Goal: Check status: Check status

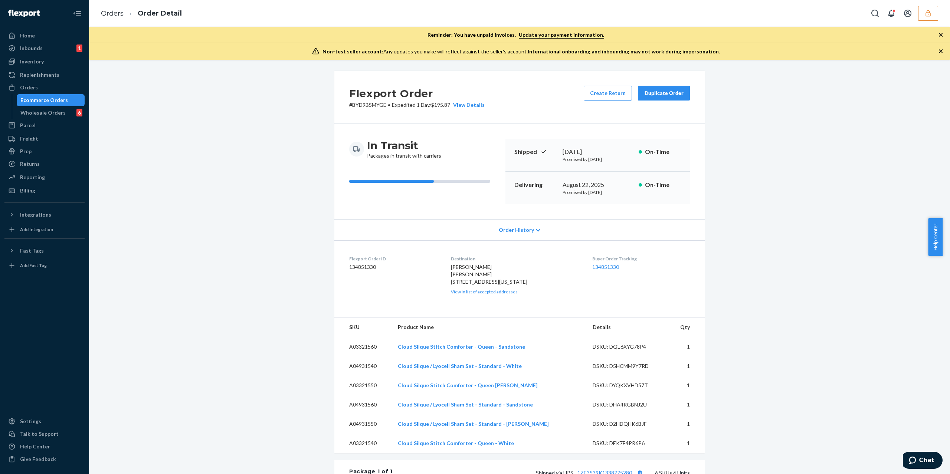
click at [929, 19] on button "button" at bounding box center [928, 13] width 20 height 15
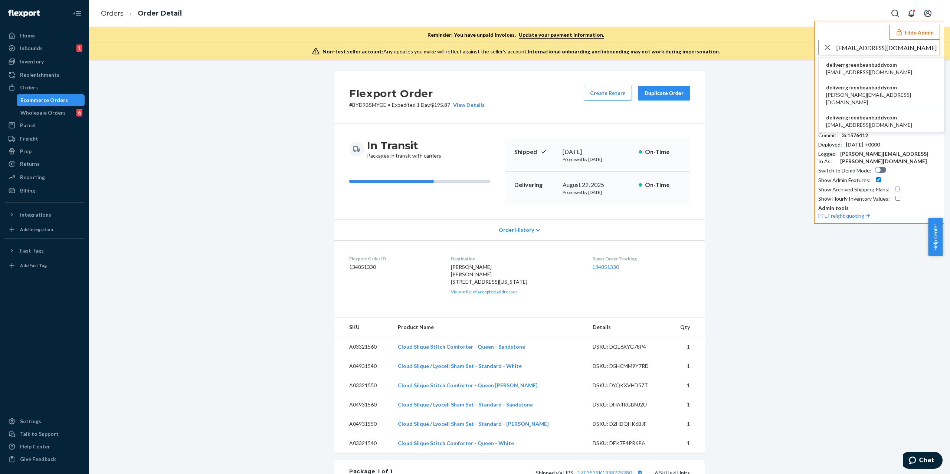
type input "deliverr@greenbeanbuddy.com"
click at [888, 91] on span "deliverrgreenbeanbuddycom" at bounding box center [881, 87] width 111 height 7
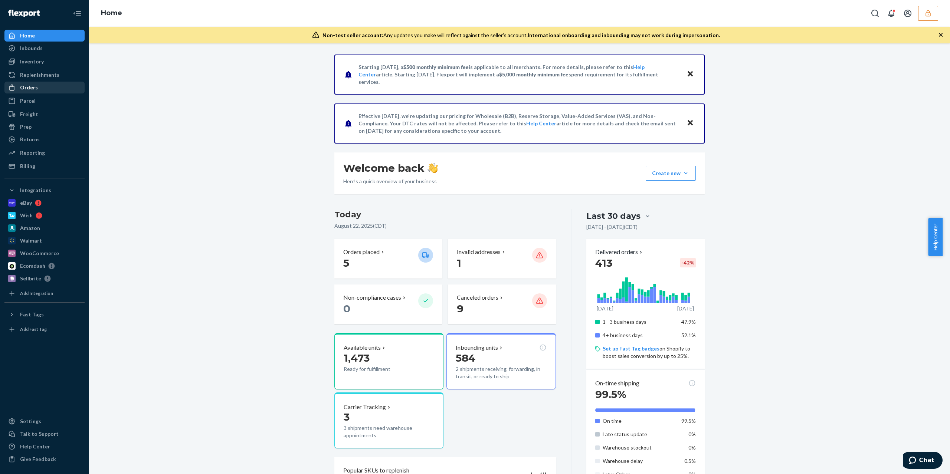
click at [62, 85] on div "Orders" at bounding box center [44, 87] width 79 height 10
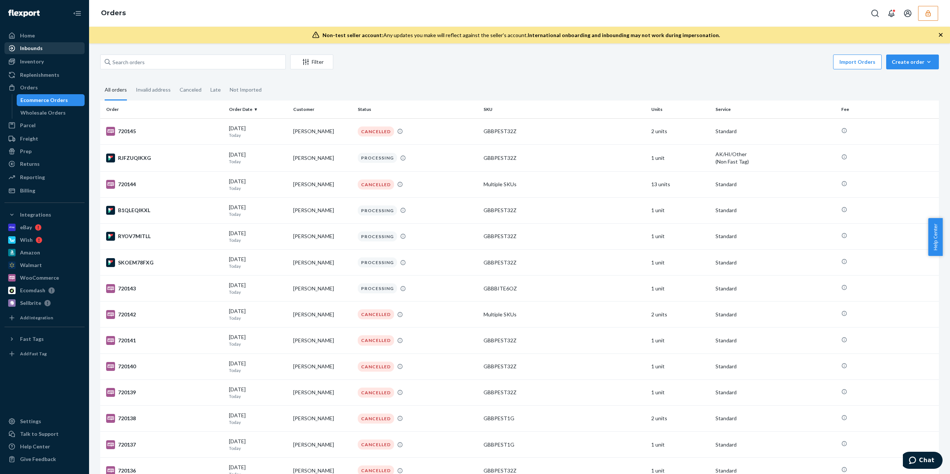
click at [73, 43] on div "Inbounds" at bounding box center [44, 48] width 79 height 10
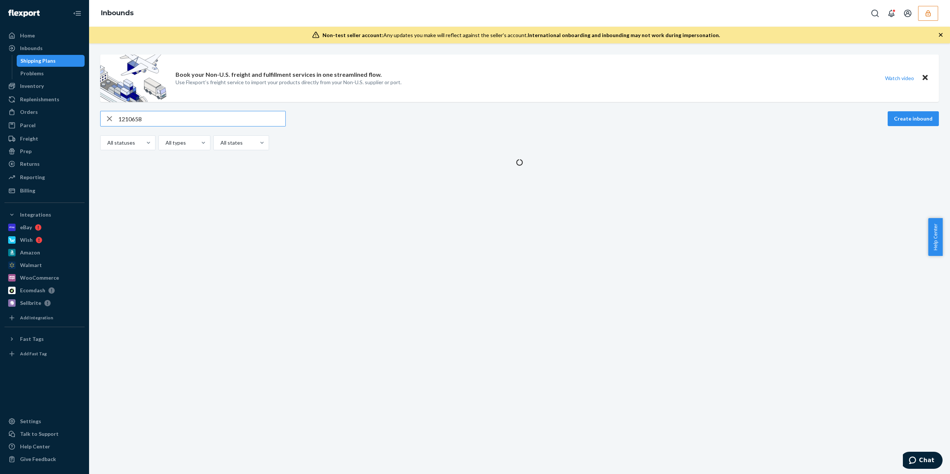
type input "1210658"
click at [41, 63] on div "Shipping Plans" at bounding box center [37, 60] width 35 height 7
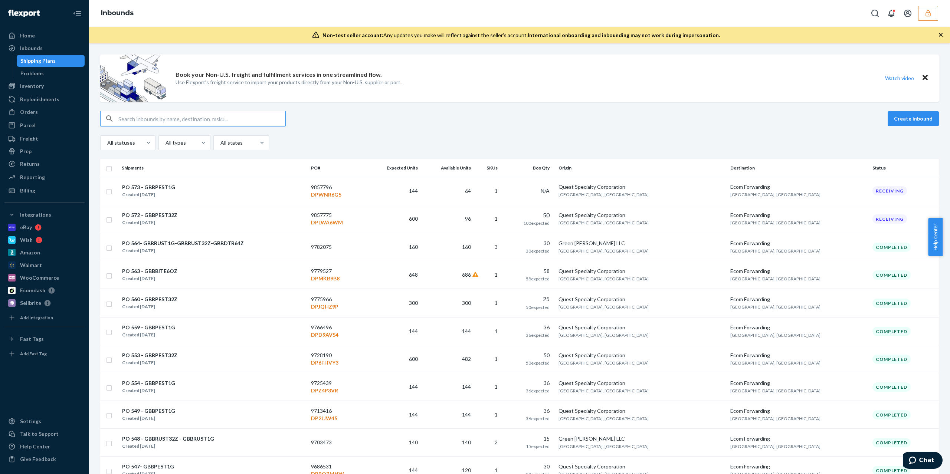
click at [170, 117] on input "text" at bounding box center [201, 118] width 167 height 15
paste input "1210658"
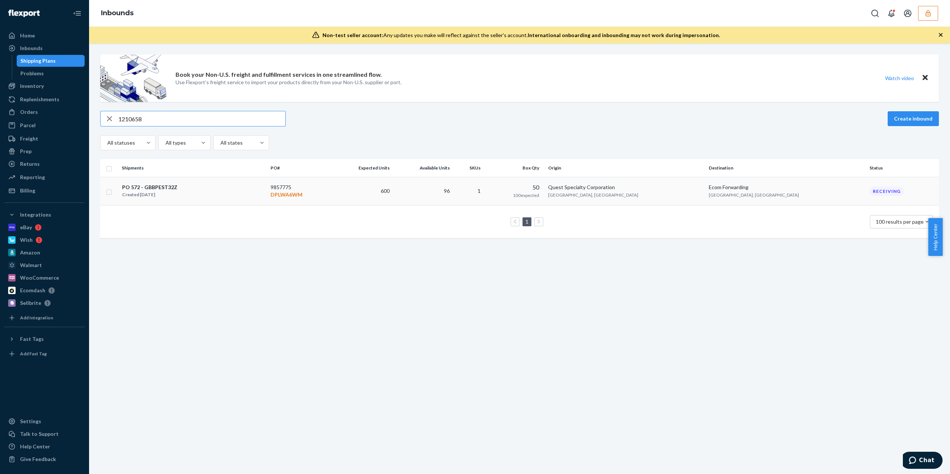
type input "1210658"
click at [235, 189] on div "PO 572 - GBBPEST32Z Created Jul 16, 2025" at bounding box center [193, 191] width 143 height 16
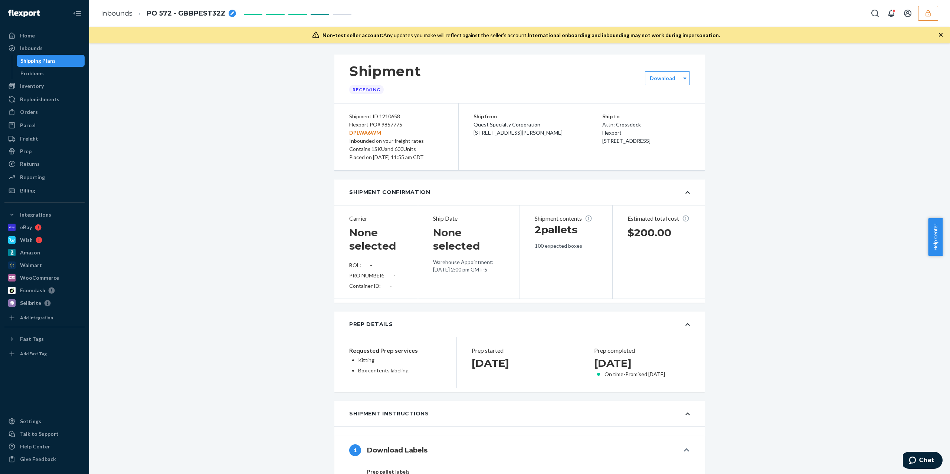
type input "422436607"
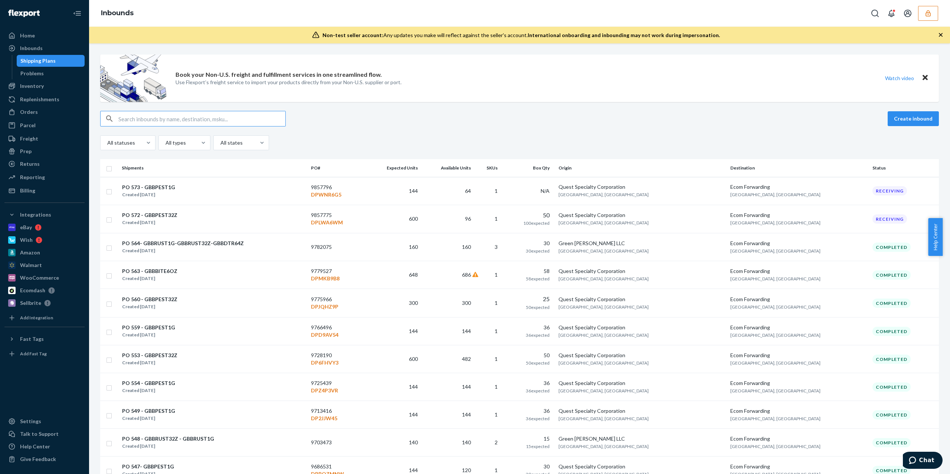
click at [192, 114] on input "text" at bounding box center [201, 118] width 167 height 15
paste input "1210658"
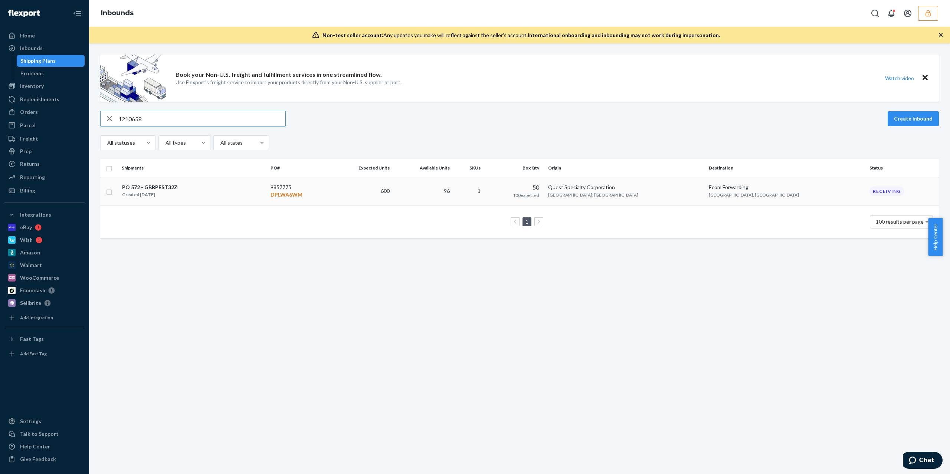
type input "1210658"
click at [191, 197] on div "PO 572 - GBBPEST32Z Created Jul 16, 2025" at bounding box center [193, 191] width 143 height 16
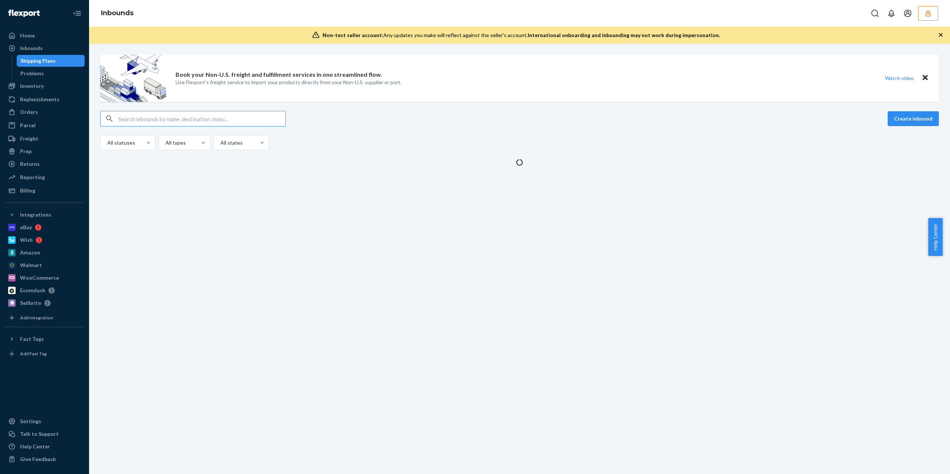
click at [228, 116] on input "text" at bounding box center [201, 118] width 167 height 15
type input "1210668"
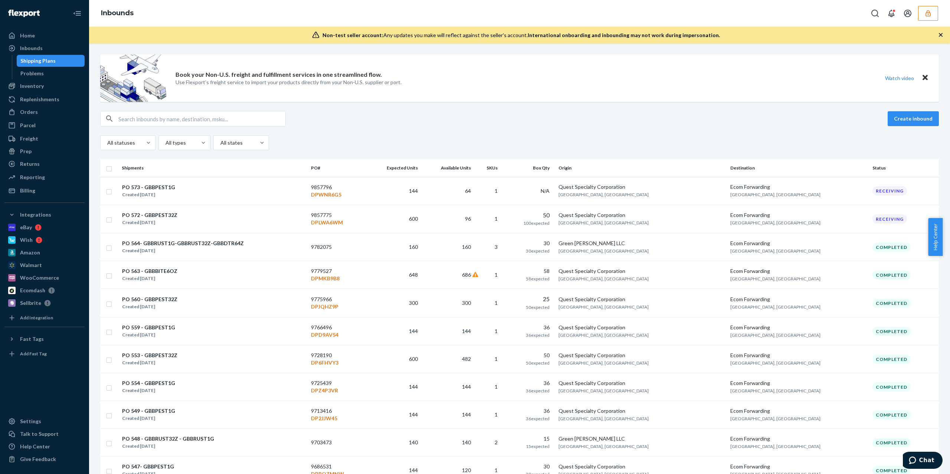
click at [163, 115] on input "text" at bounding box center [201, 118] width 167 height 15
paste input "1210668"
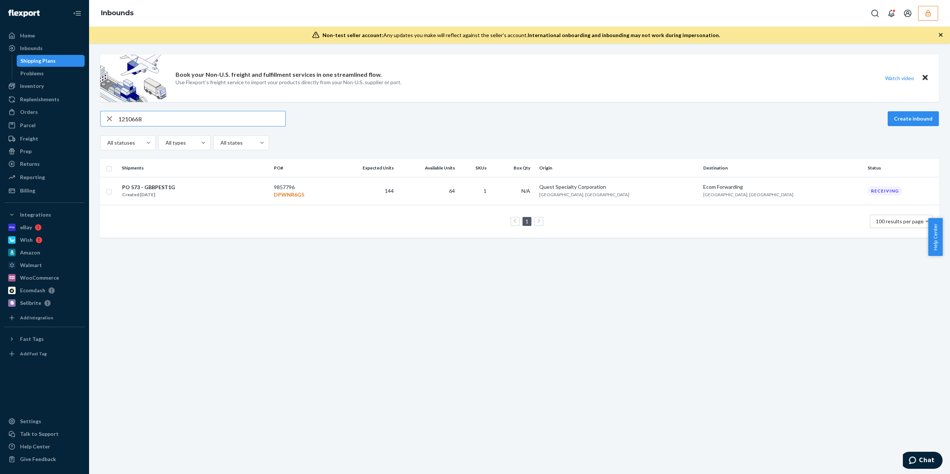
type input "1210668"
click at [247, 198] on div "PO 573 - GBBPEST1G Created [DATE]" at bounding box center [195, 191] width 146 height 16
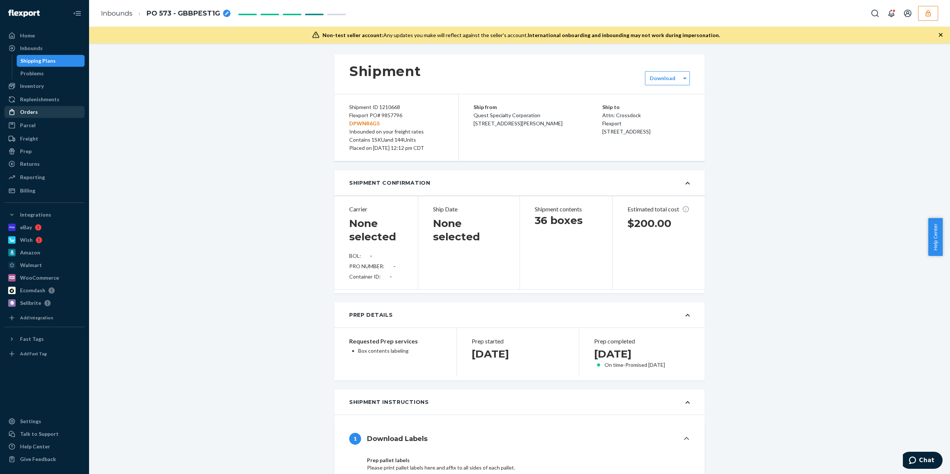
type input "422436631"
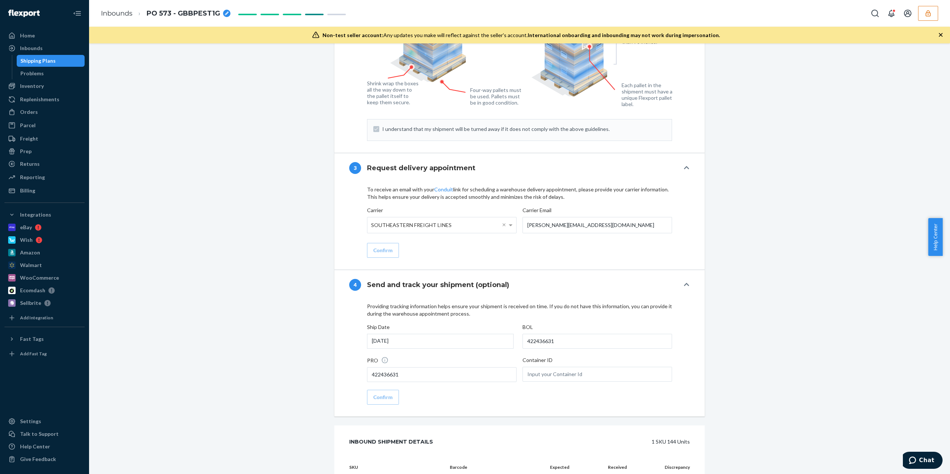
scroll to position [888, 0]
